Goal: Transaction & Acquisition: Purchase product/service

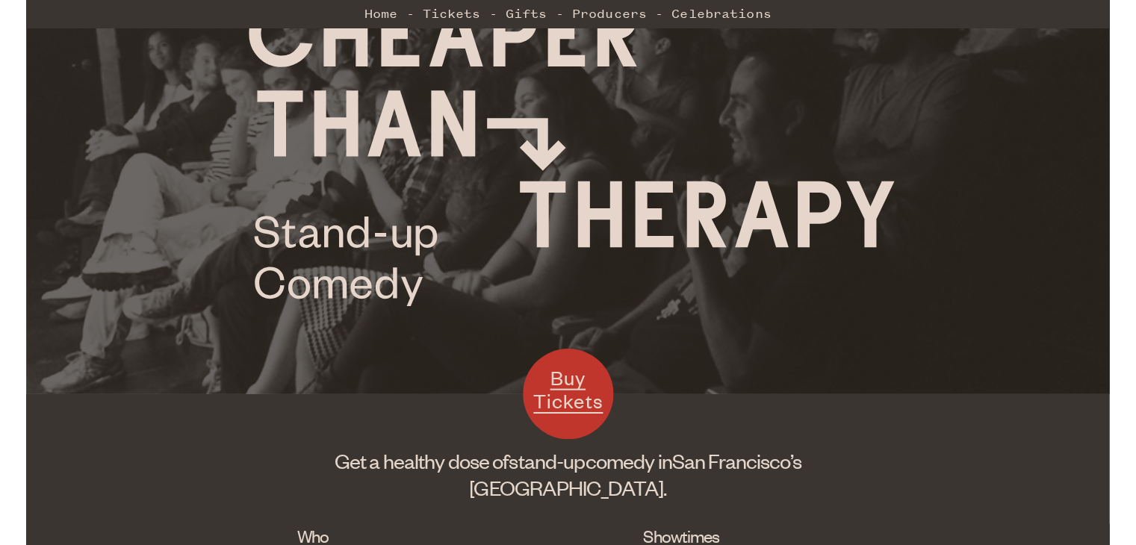
scroll to position [149, 0]
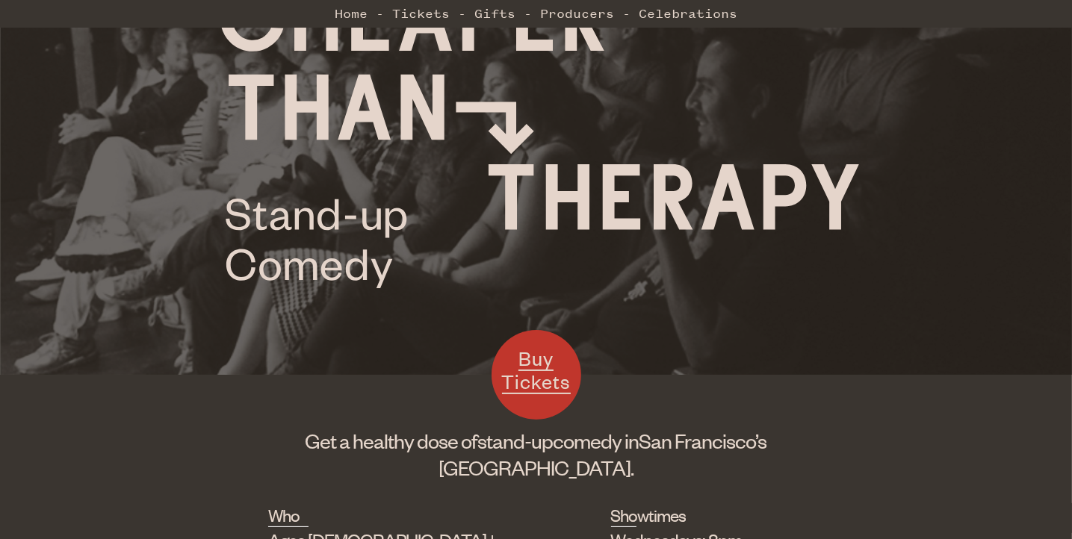
click at [538, 383] on span "Buy Tickets" at bounding box center [536, 370] width 69 height 49
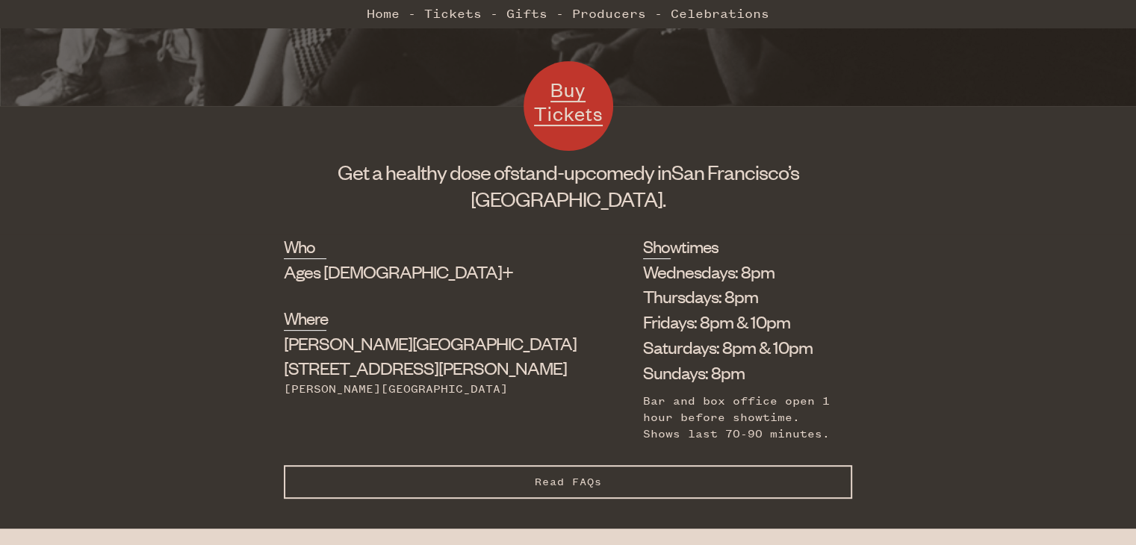
scroll to position [448, 0]
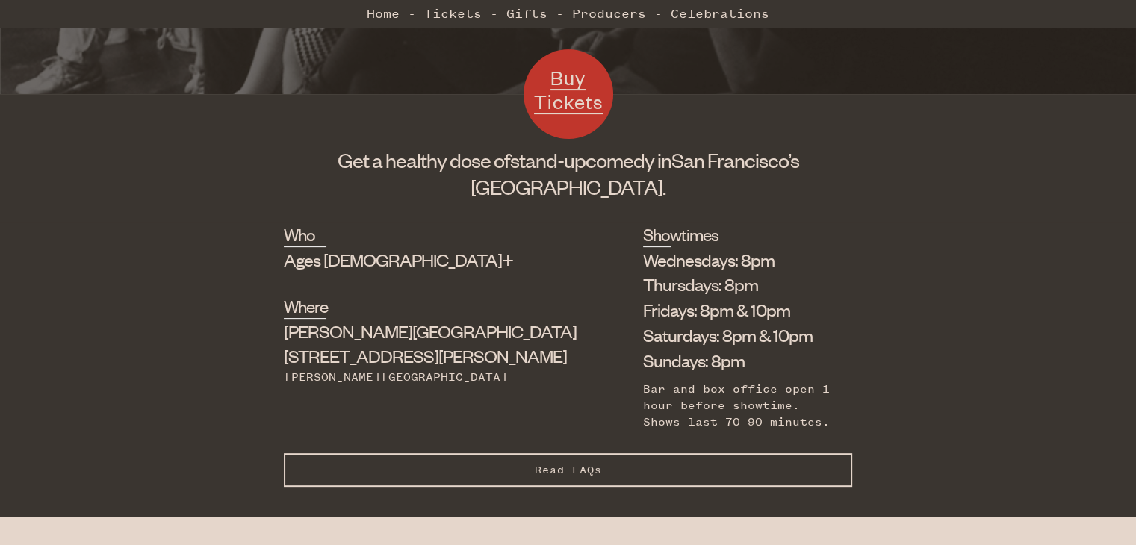
click at [643, 335] on li "Saturdays: 8pm & 10pm" at bounding box center [736, 335] width 187 height 25
click at [591, 464] on span "Read FAQs" at bounding box center [568, 470] width 67 height 13
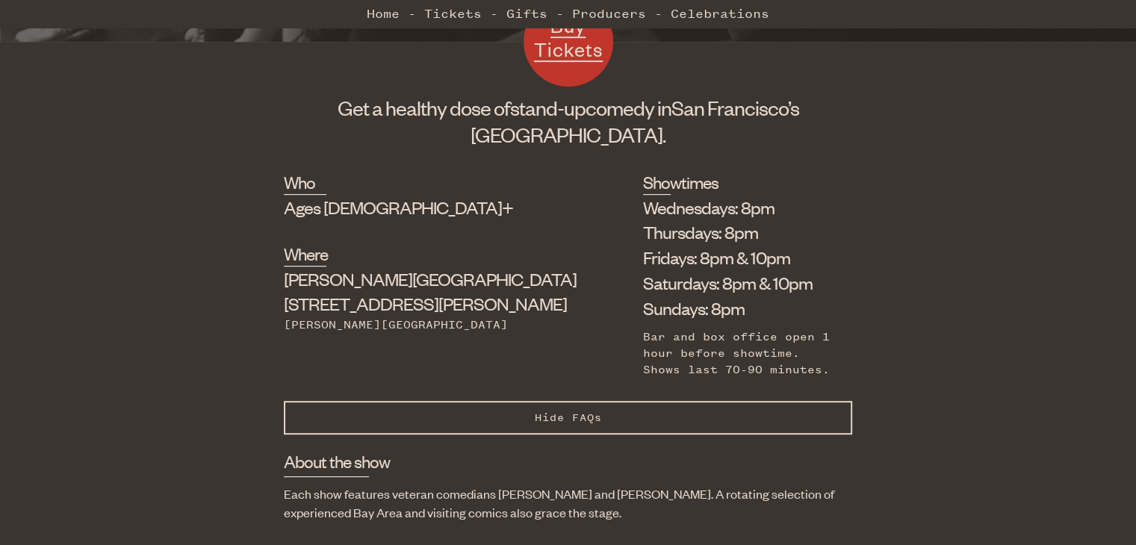
scroll to position [523, 0]
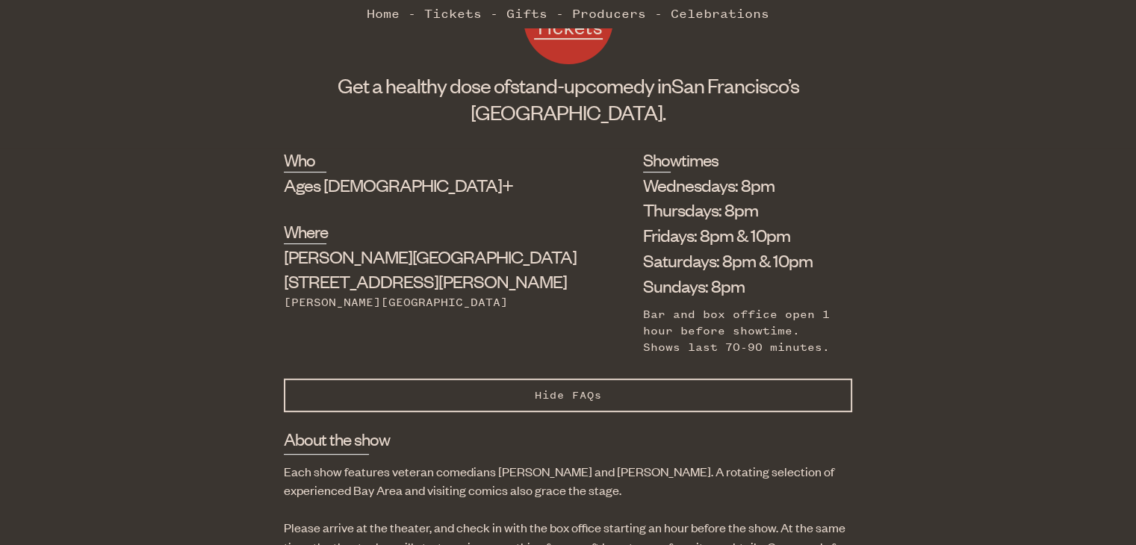
click at [574, 48] on link "Buy Tickets" at bounding box center [569, 20] width 90 height 90
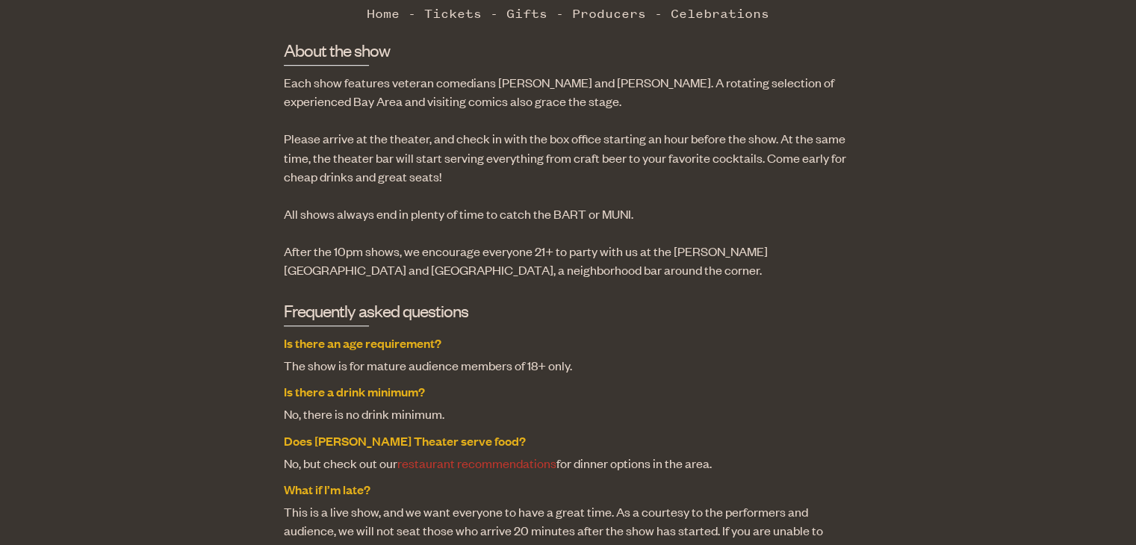
scroll to position [897, 0]
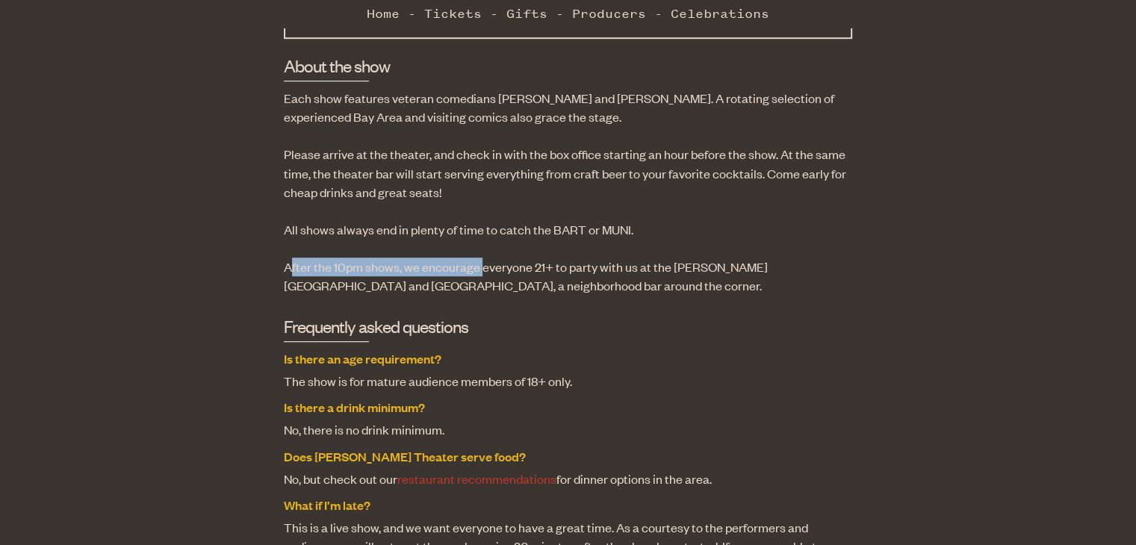
drag, startPoint x: 317, startPoint y: 259, endPoint x: 481, endPoint y: 256, distance: 164.4
click at [481, 258] on p "After the 10pm shows, we encourage everyone 21+ to party with us at the [PERSON…" at bounding box center [568, 276] width 569 height 37
click at [674, 294] on div "About the show Each show features veteran comedians [PERSON_NAME] and [PERSON_N…" at bounding box center [568, 531] width 569 height 955
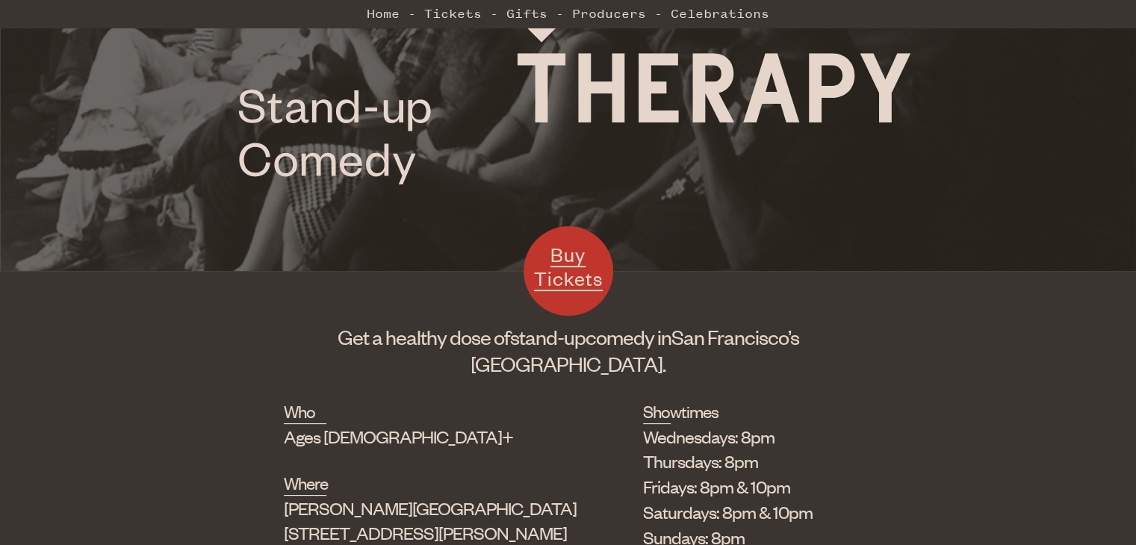
scroll to position [224, 0]
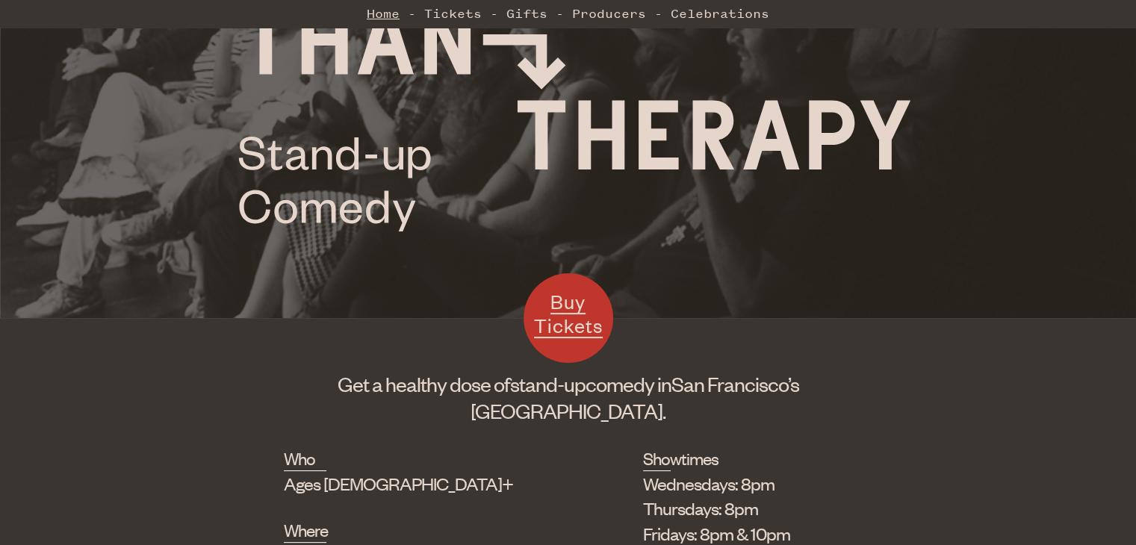
click at [389, 15] on link "Home" at bounding box center [383, 14] width 33 height 30
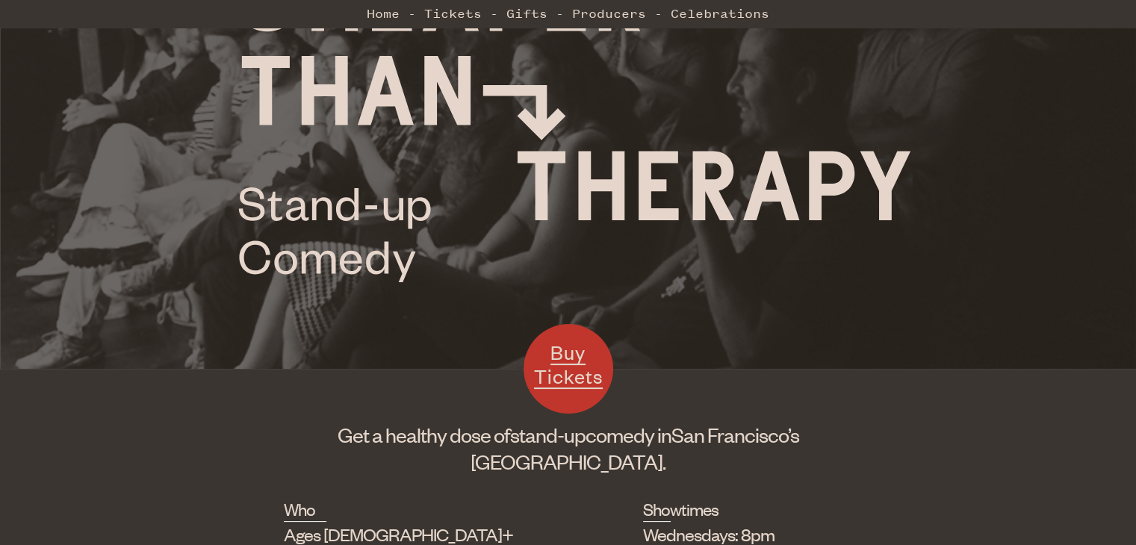
scroll to position [374, 0]
